Goal: Task Accomplishment & Management: Manage account settings

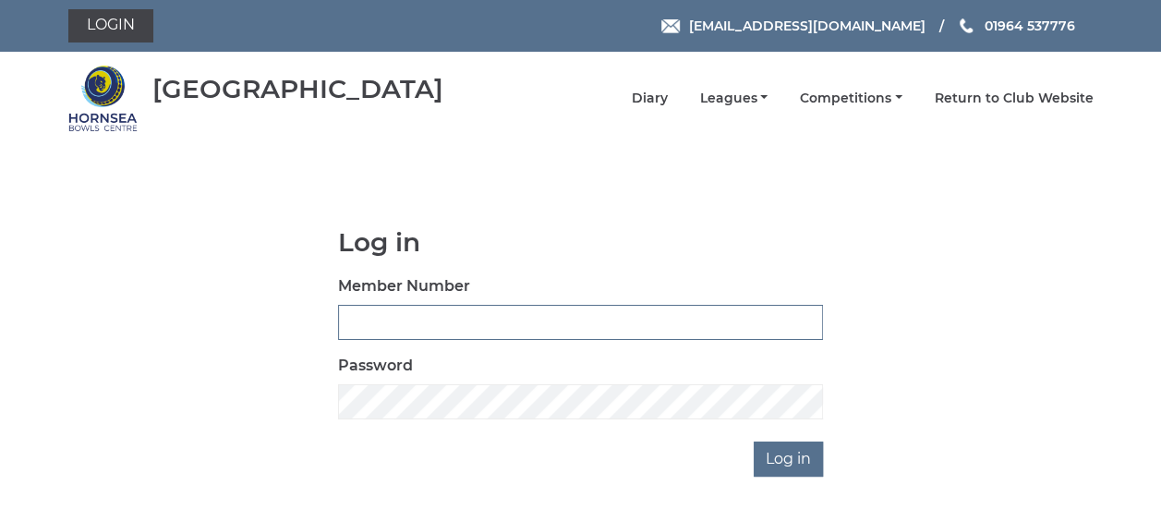
click at [446, 326] on input "Member Number" at bounding box center [580, 322] width 485 height 35
type input "[EMAIL_ADDRESS][DOMAIN_NAME]"
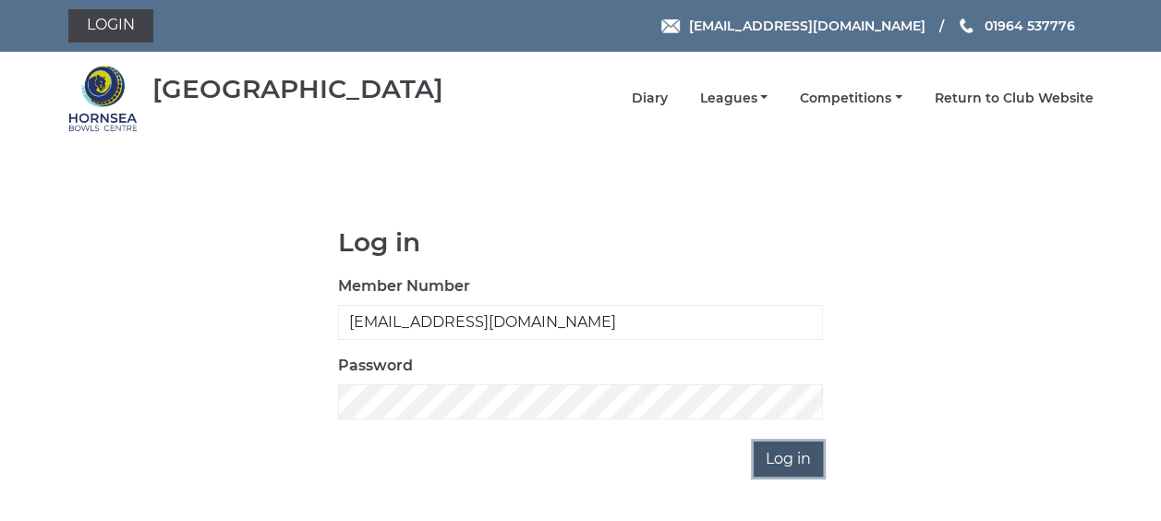
click at [785, 460] on input "Log in" at bounding box center [788, 458] width 69 height 35
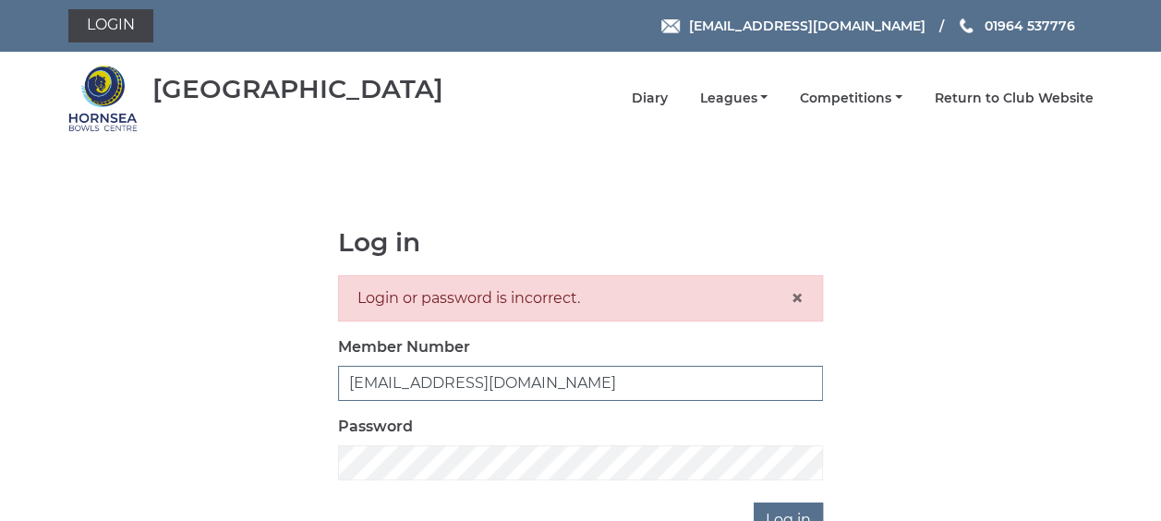
click at [645, 375] on input "[EMAIL_ADDRESS][DOMAIN_NAME]" at bounding box center [580, 383] width 485 height 35
drag, startPoint x: 645, startPoint y: 375, endPoint x: 266, endPoint y: 388, distance: 378.8
click at [266, 388] on div "Log in Login or password is incorrect. × Member Number [EMAIL_ADDRESS][DOMAIN_N…" at bounding box center [580, 382] width 1025 height 309
type input "0358"
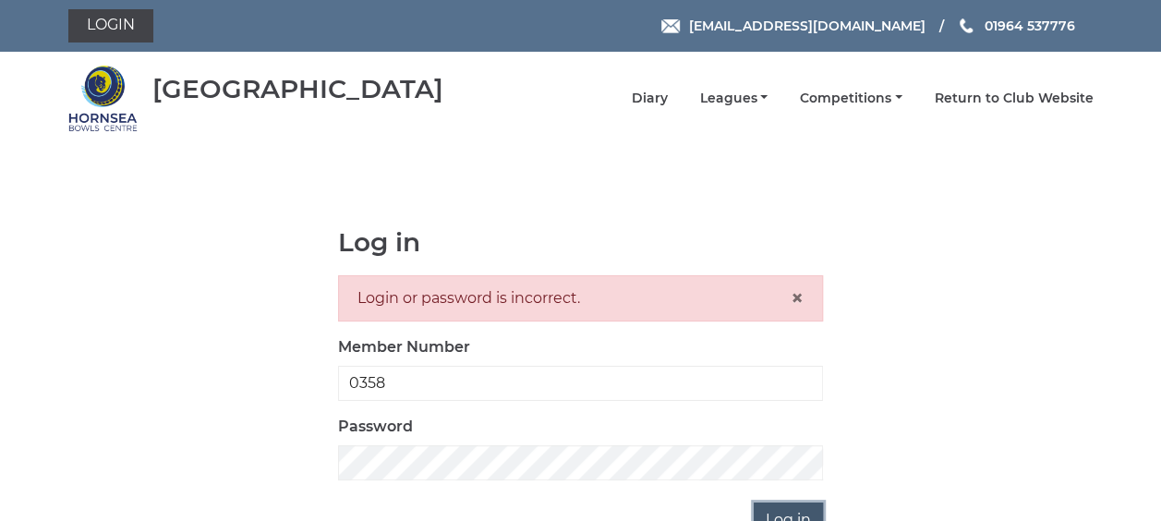
click at [789, 508] on input "Log in" at bounding box center [788, 519] width 69 height 35
click at [449, 371] on input "0358" at bounding box center [580, 383] width 485 height 35
type input "0"
type input "tsellers"
click at [768, 507] on input "Log in" at bounding box center [788, 519] width 69 height 35
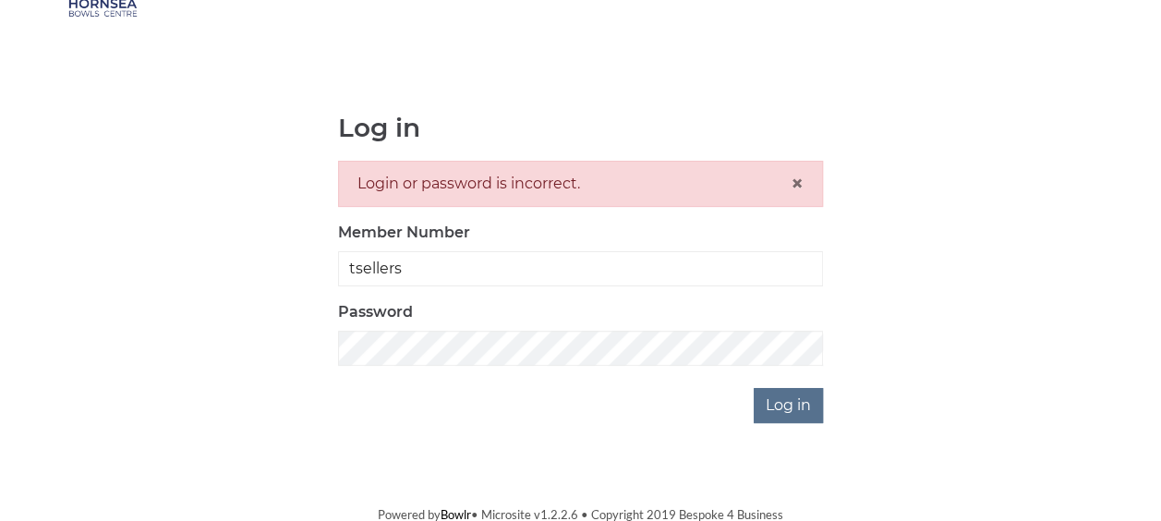
scroll to position [116, 0]
click at [824, 404] on div at bounding box center [658, 468] width 379 height 211
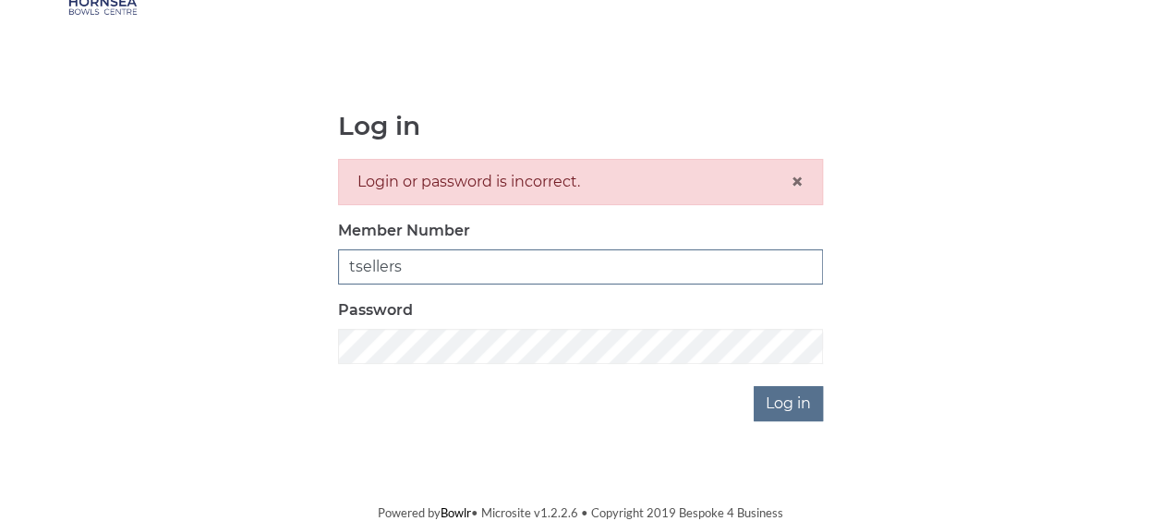
click at [506, 272] on input "tsellers" at bounding box center [580, 266] width 485 height 35
drag, startPoint x: 506, startPoint y: 272, endPoint x: 309, endPoint y: 260, distance: 197.1
click at [309, 260] on div "Log in Login or password is incorrect. × Member Number tsellers Password Log in" at bounding box center [580, 266] width 1025 height 309
type input "[PERSON_NAME]"
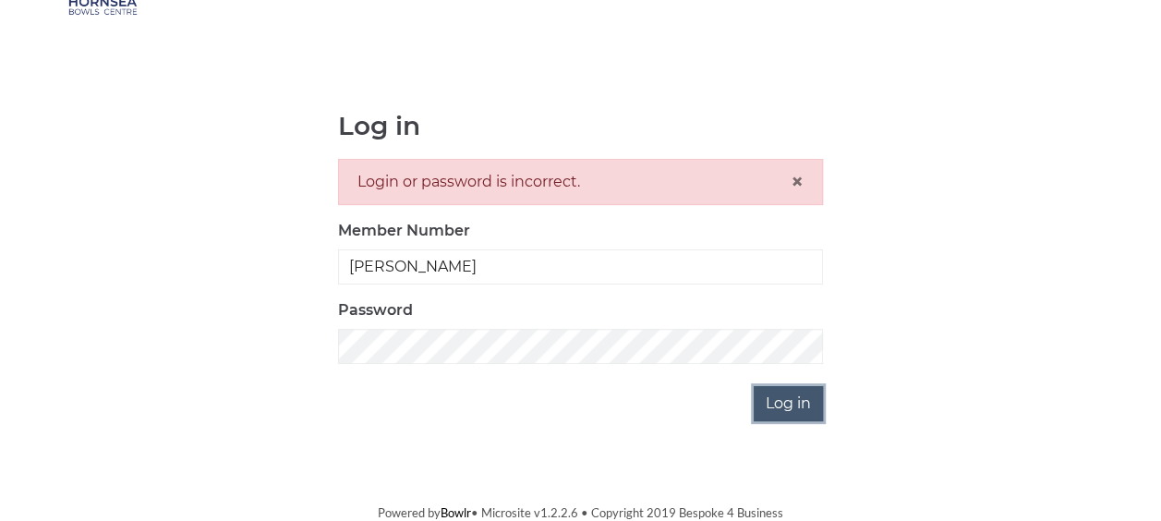
click at [802, 403] on input "Log in" at bounding box center [788, 403] width 69 height 35
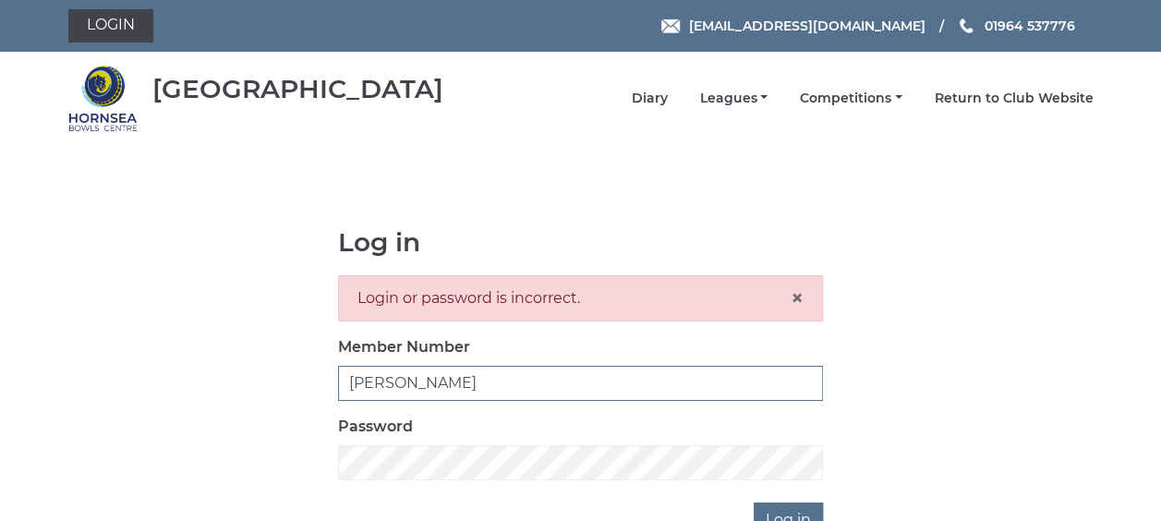
click at [467, 376] on input "Terry Sellers" at bounding box center [580, 383] width 485 height 35
drag, startPoint x: 567, startPoint y: 369, endPoint x: 322, endPoint y: 392, distance: 245.8
click at [322, 392] on div "Log in Login or password is incorrect. × Member Number Terry Sellers Password L…" at bounding box center [580, 382] width 1025 height 309
click at [809, 464] on tkfieldicon at bounding box center [811, 461] width 15 height 35
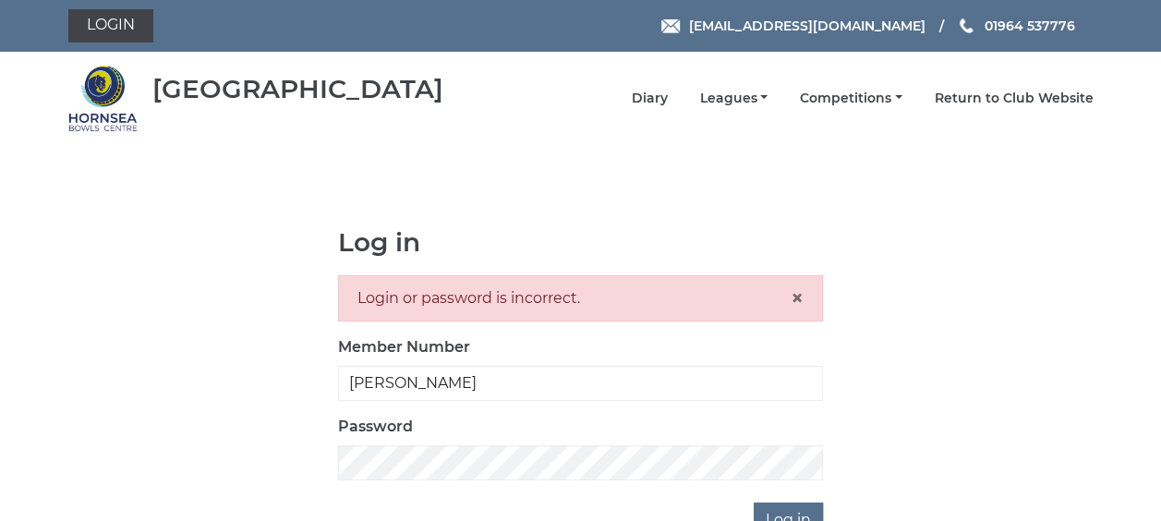
click at [809, 464] on tkfieldicon at bounding box center [811, 461] width 15 height 35
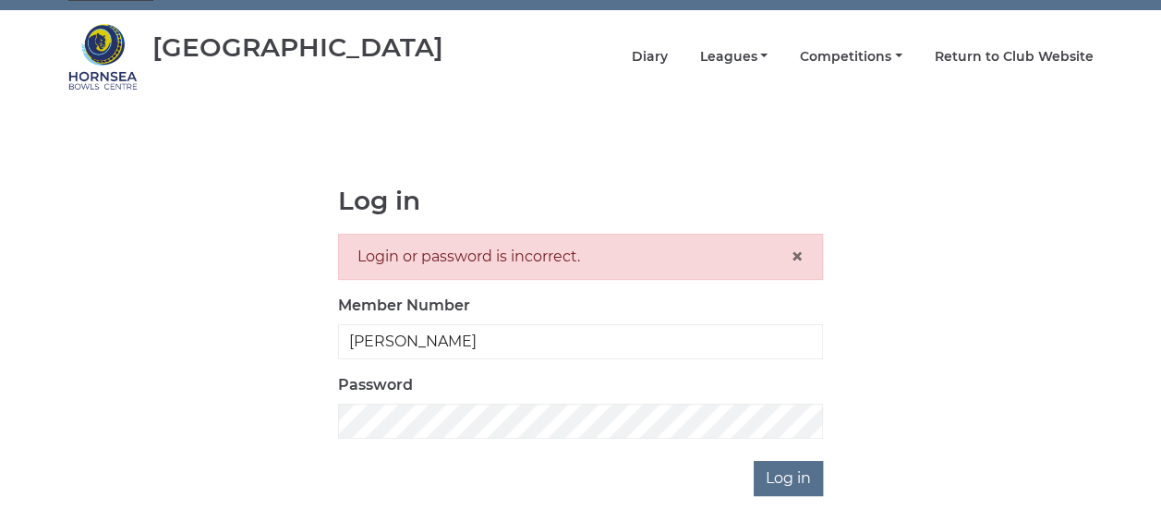
scroll to position [111, 0]
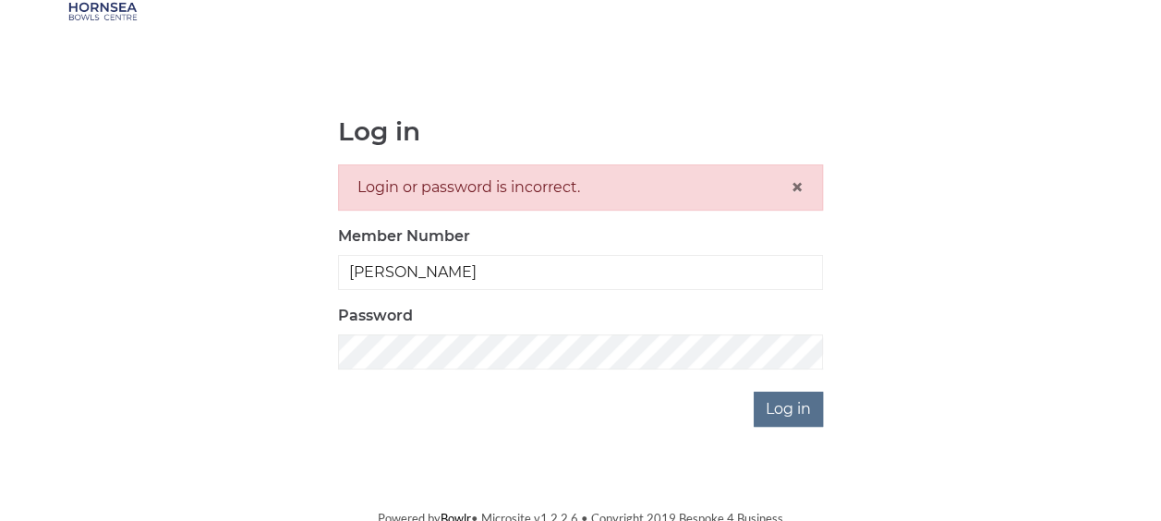
click at [820, 415] on div at bounding box center [658, 473] width 379 height 211
click at [812, 349] on tkfieldicon at bounding box center [811, 350] width 15 height 35
click at [938, 359] on div "Log in Login or password is incorrect. × Member Number Terry Sellers Password L…" at bounding box center [580, 271] width 1025 height 309
click at [813, 272] on tkfieldicon at bounding box center [811, 271] width 15 height 35
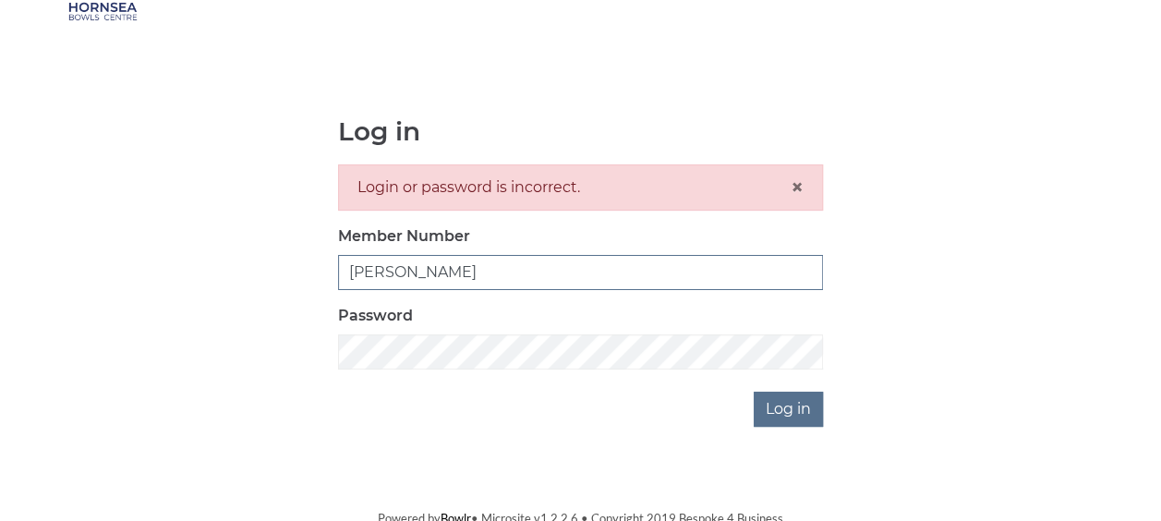
click at [545, 272] on input "Terry Sellers" at bounding box center [580, 272] width 485 height 35
type input "T"
click at [396, 277] on input "Member Number" at bounding box center [580, 272] width 485 height 35
click at [262, 427] on body "Login hornseaindoorbowls@gmail.com 01964 537776 Hornsea Bowls Centre ×" at bounding box center [580, 208] width 1161 height 638
click at [383, 271] on input "Member Number" at bounding box center [580, 272] width 485 height 35
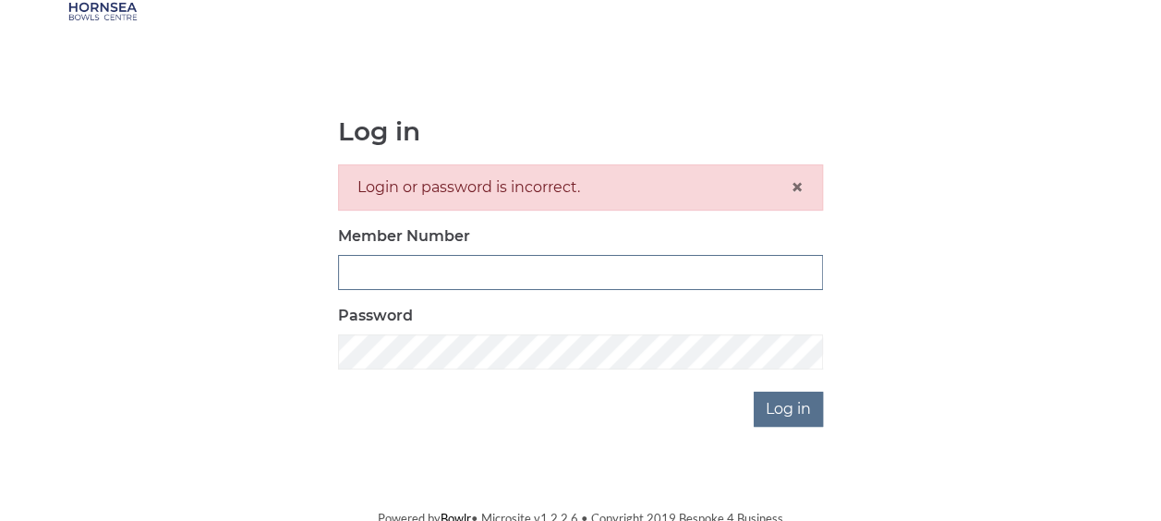
type input "0358"
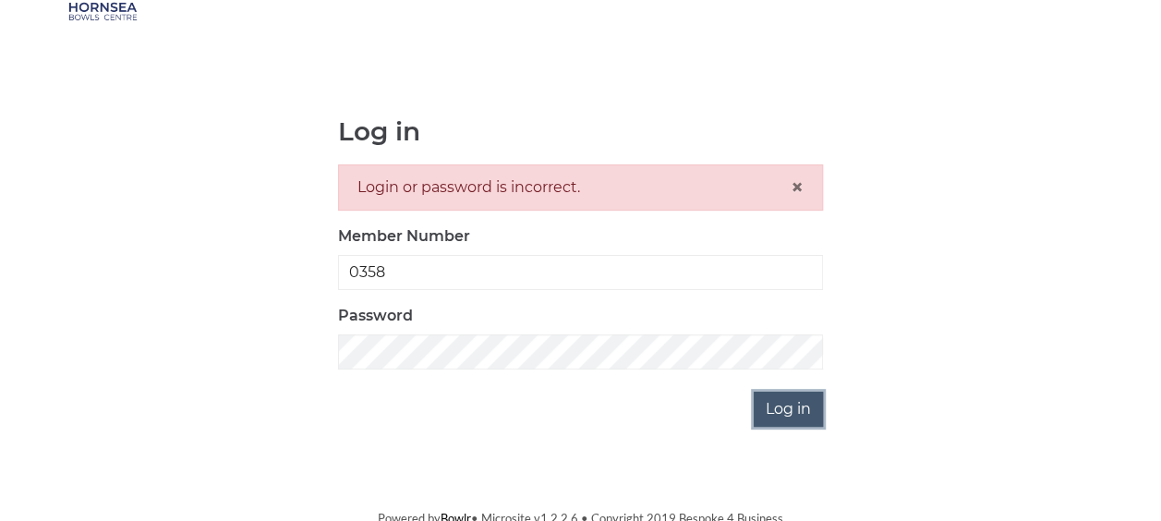
click at [790, 415] on input "Log in" at bounding box center [788, 409] width 69 height 35
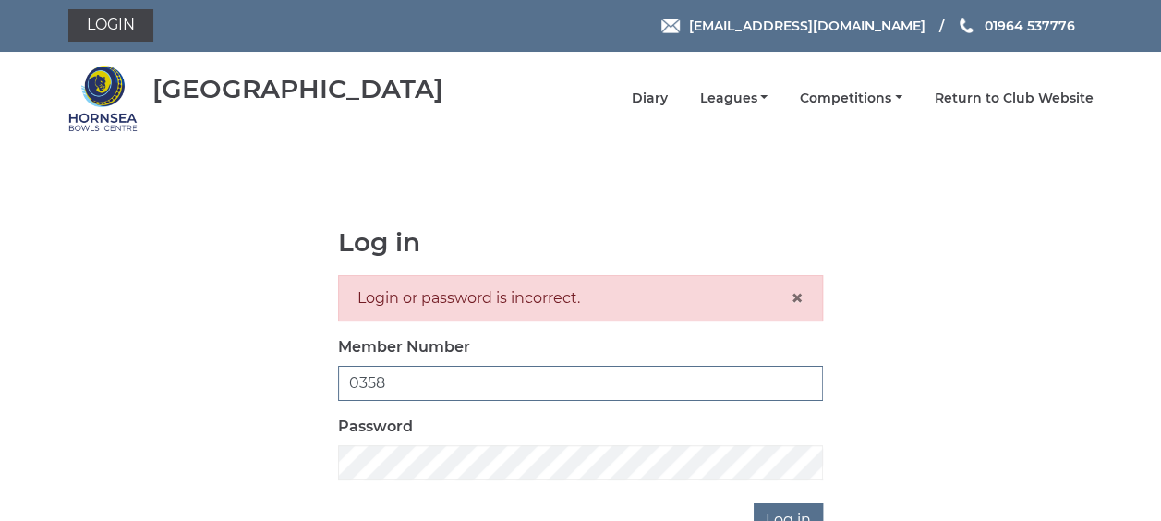
click at [410, 384] on input "0358" at bounding box center [580, 383] width 485 height 35
type input "0"
type input "tsellers0358"
click at [759, 511] on input "Log in" at bounding box center [788, 519] width 69 height 35
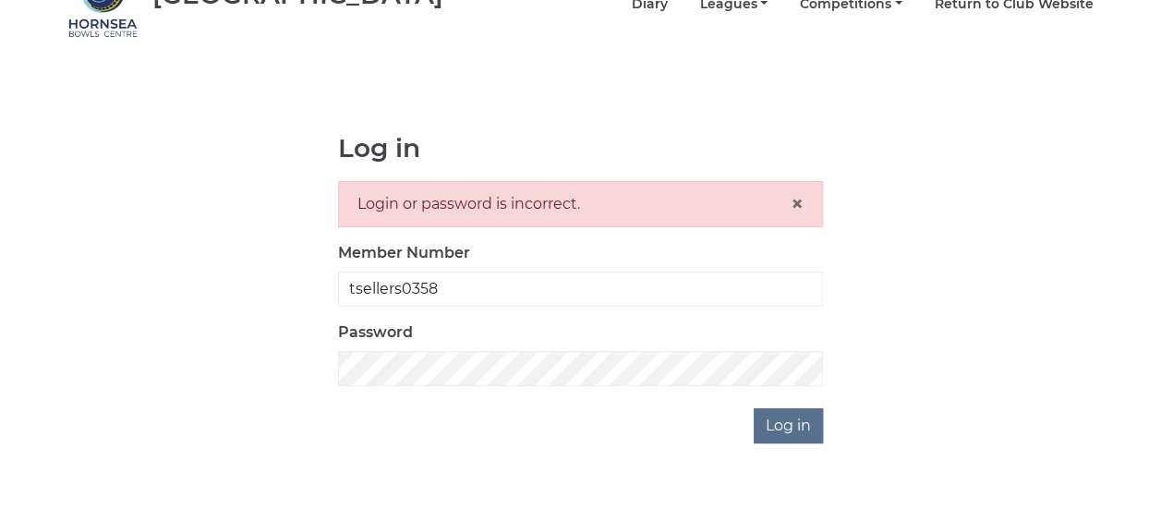
scroll to position [114, 0]
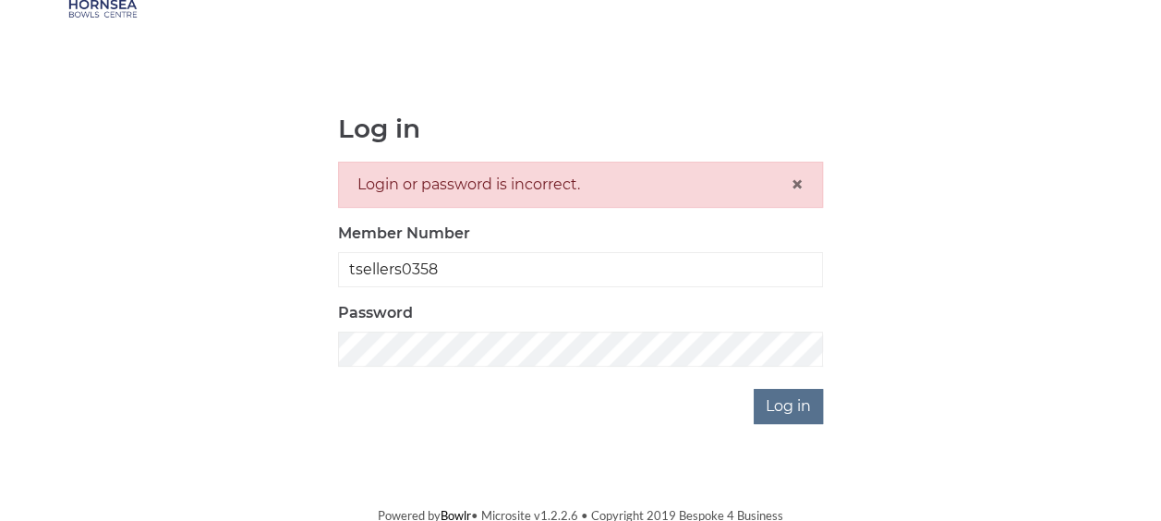
click at [930, 397] on div "Log in Login or password is incorrect. × Member Number tsellers0358 Password Lo…" at bounding box center [580, 269] width 1025 height 309
click at [788, 403] on input "Log in" at bounding box center [788, 406] width 69 height 35
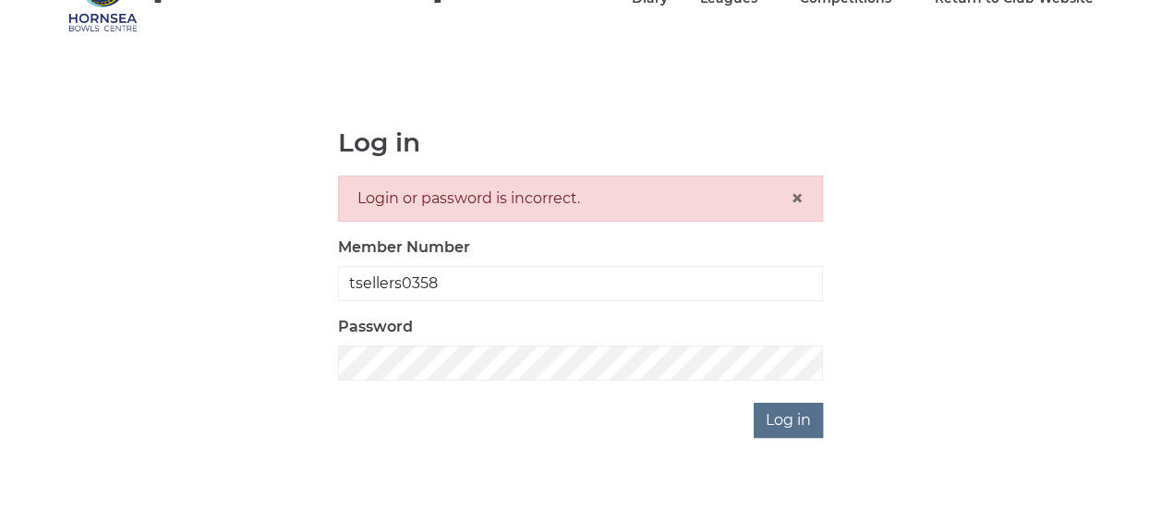
scroll to position [102, 0]
click at [822, 427] on div at bounding box center [658, 483] width 379 height 211
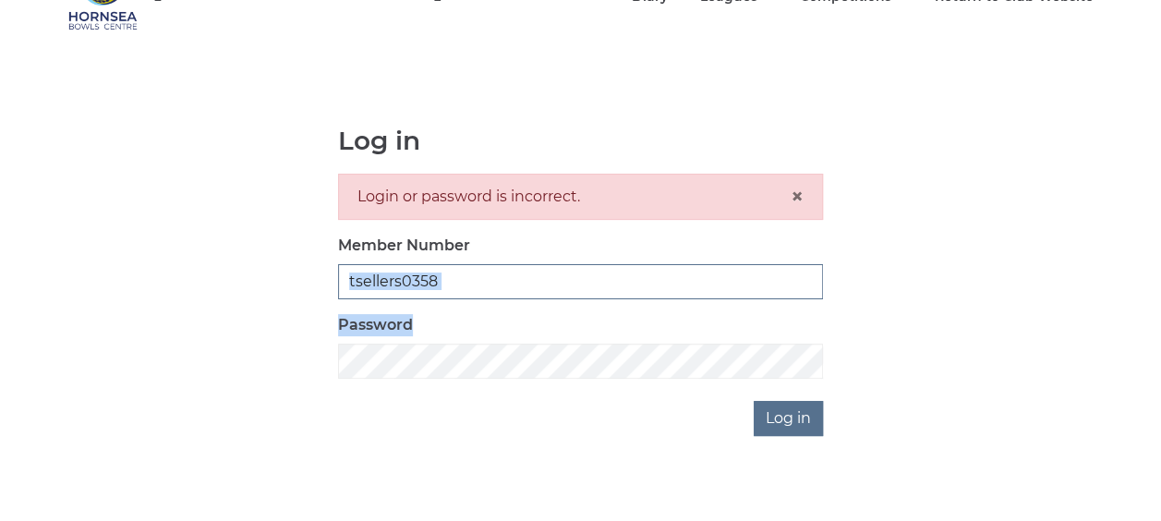
drag, startPoint x: 574, startPoint y: 314, endPoint x: 600, endPoint y: 272, distance: 48.9
click at [600, 272] on form "Login or password is incorrect. × Member Number tsellers0358 Password Log in" at bounding box center [580, 276] width 485 height 205
drag, startPoint x: 600, startPoint y: 272, endPoint x: 272, endPoint y: 277, distance: 328.8
click at [272, 277] on div "Log in Login or password is incorrect. × Member Number tsellers0358 Password Lo…" at bounding box center [580, 281] width 1025 height 309
